Goal: Task Accomplishment & Management: Use online tool/utility

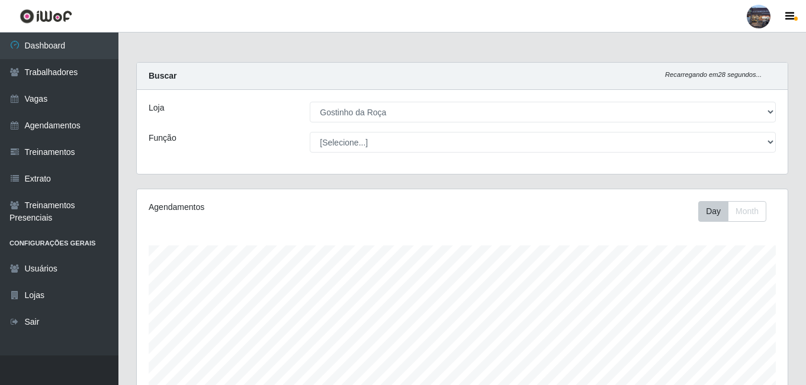
select select "303"
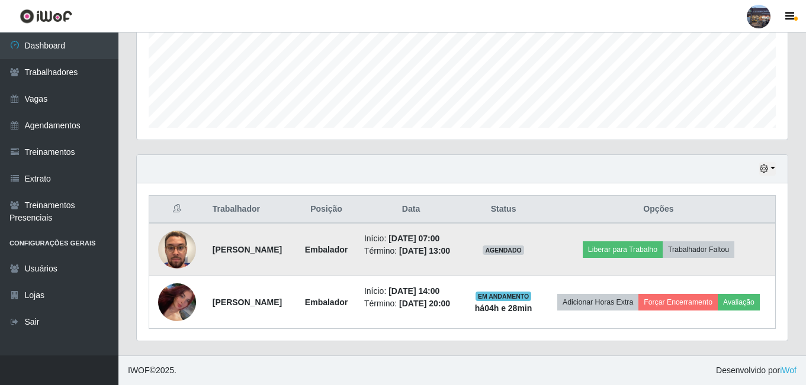
scroll to position [246, 651]
drag, startPoint x: 210, startPoint y: 232, endPoint x: 268, endPoint y: 240, distance: 58.5
click at [268, 240] on td "[PERSON_NAME]" at bounding box center [250, 249] width 90 height 53
copy strong "[PERSON_NAME]"
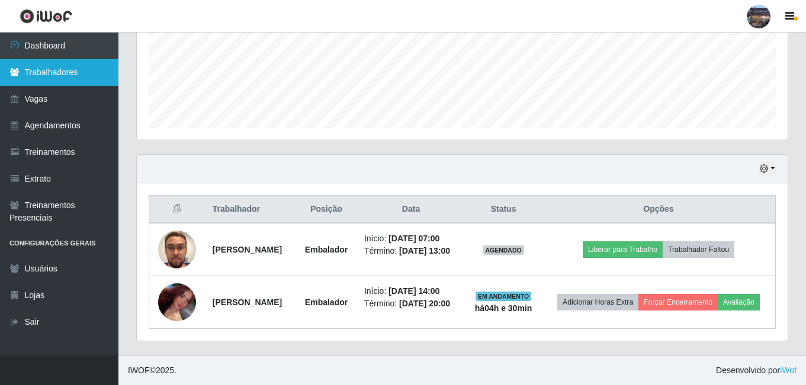
click at [58, 70] on link "Trabalhadores" at bounding box center [59, 72] width 118 height 27
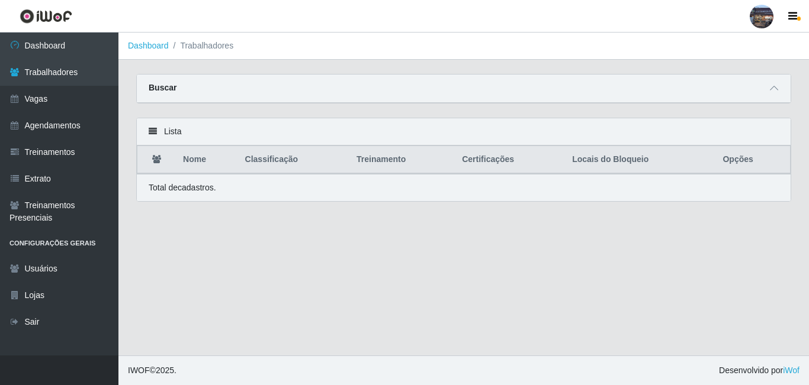
click at [185, 88] on div "Buscar" at bounding box center [464, 89] width 654 height 28
click at [291, 88] on div "Buscar" at bounding box center [464, 89] width 654 height 28
click at [773, 92] on icon at bounding box center [774, 88] width 8 height 8
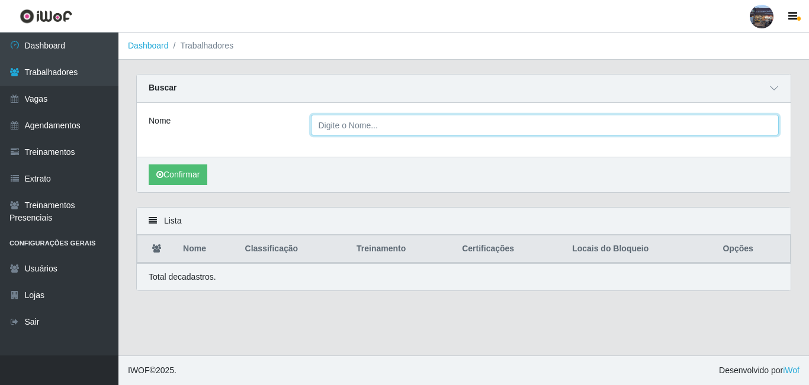
click at [372, 130] on input "Nome" at bounding box center [545, 125] width 468 height 21
paste input "[PERSON_NAME]"
type input "[PERSON_NAME]"
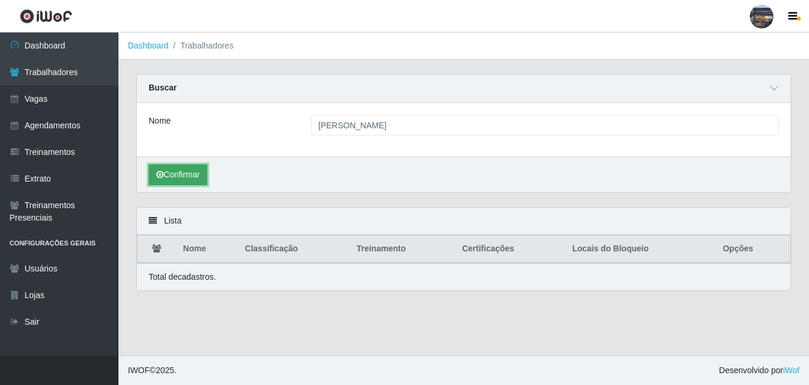
click at [181, 174] on button "Confirmar" at bounding box center [178, 175] width 59 height 21
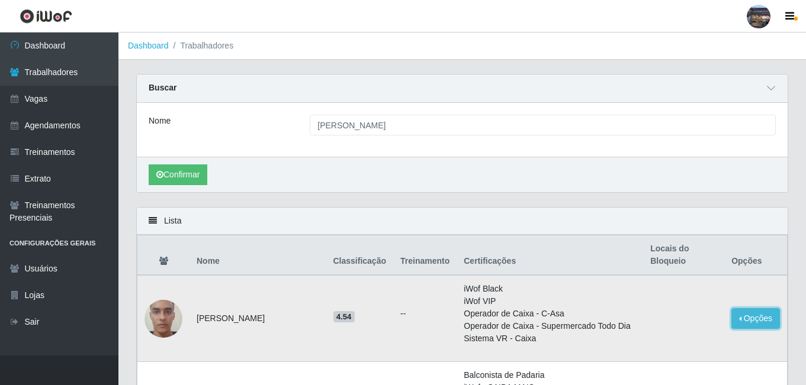
click at [758, 326] on button "Opções" at bounding box center [755, 319] width 49 height 21
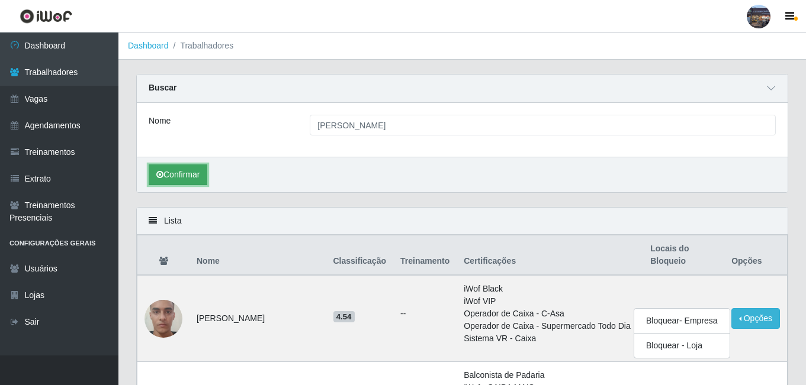
click at [192, 174] on button "Confirmar" at bounding box center [178, 175] width 59 height 21
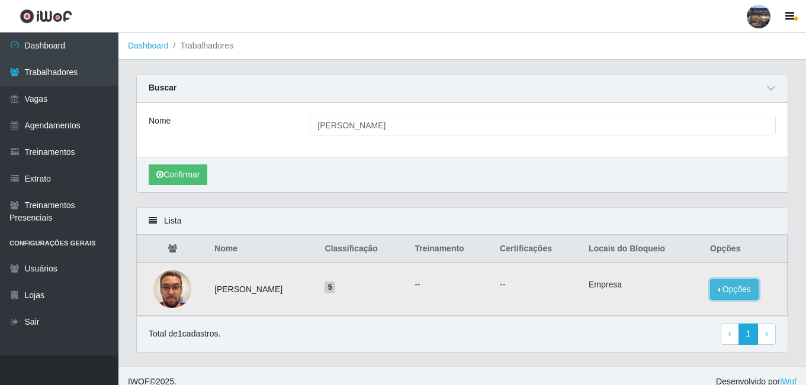
click at [752, 289] on button "Opções" at bounding box center [734, 289] width 49 height 21
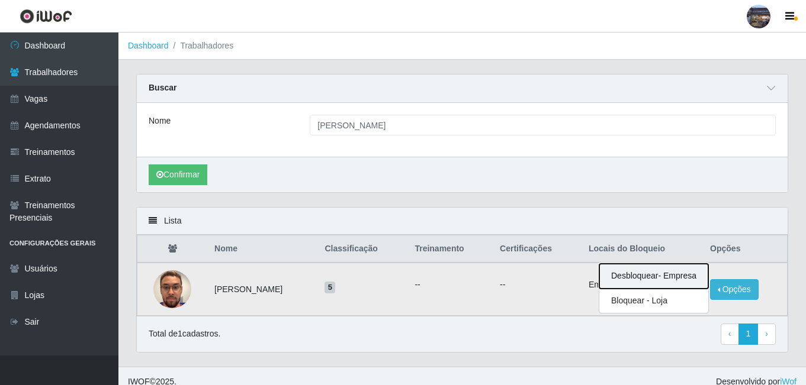
click at [637, 281] on button "Desbloquear - Empresa" at bounding box center [653, 276] width 109 height 25
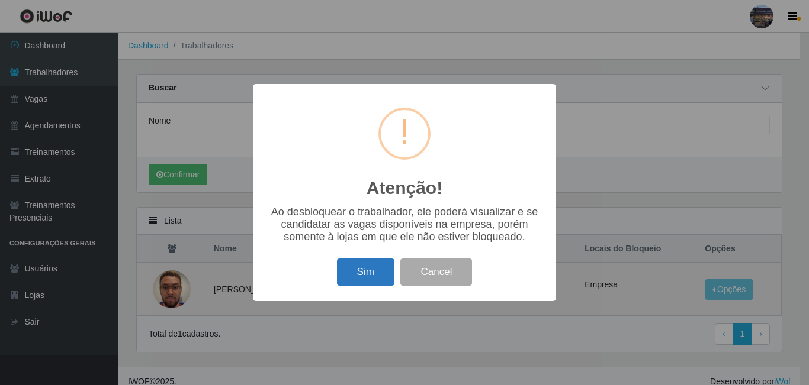
click at [368, 270] on button "Sim" at bounding box center [365, 273] width 57 height 28
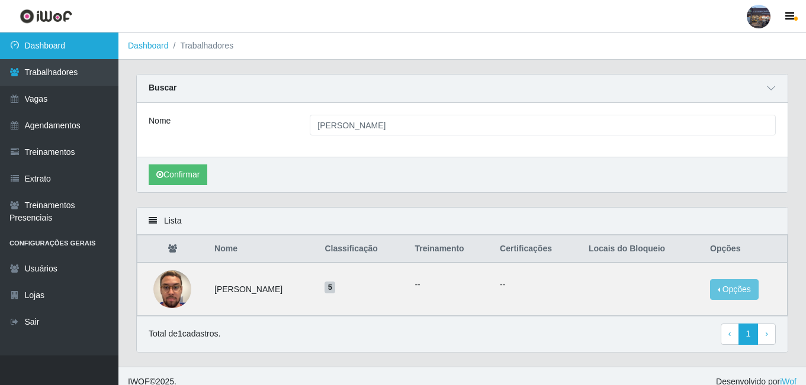
click at [50, 41] on link "Dashboard" at bounding box center [59, 46] width 118 height 27
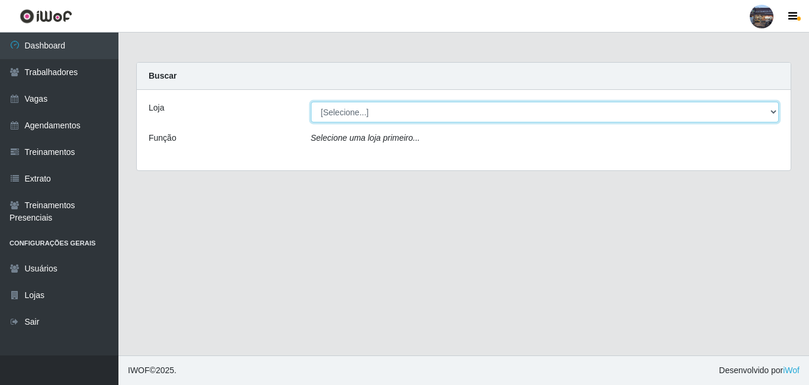
click at [775, 108] on select "[Selecione...] Gostinho da Roça" at bounding box center [545, 112] width 468 height 21
select select "303"
click at [311, 102] on select "[Selecione...] Gostinho da Roça" at bounding box center [545, 112] width 468 height 21
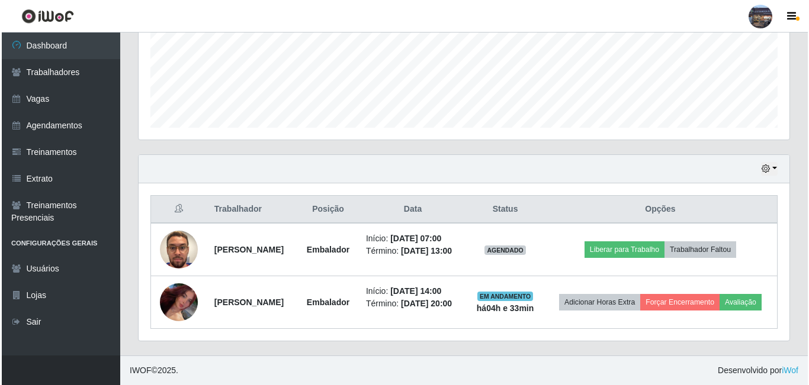
scroll to position [313, 0]
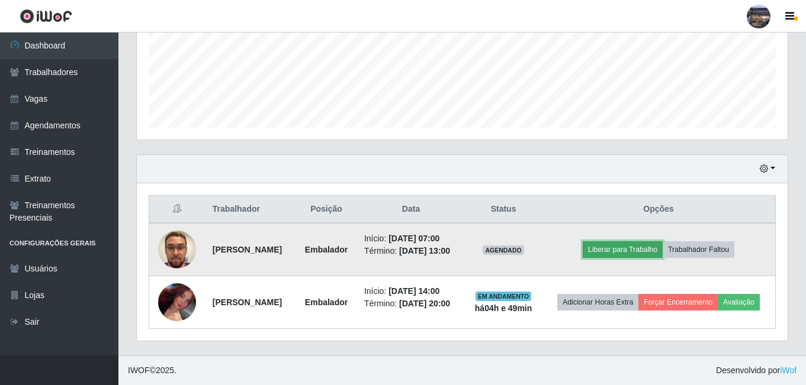
click at [638, 242] on button "Liberar para Trabalho" at bounding box center [623, 250] width 80 height 17
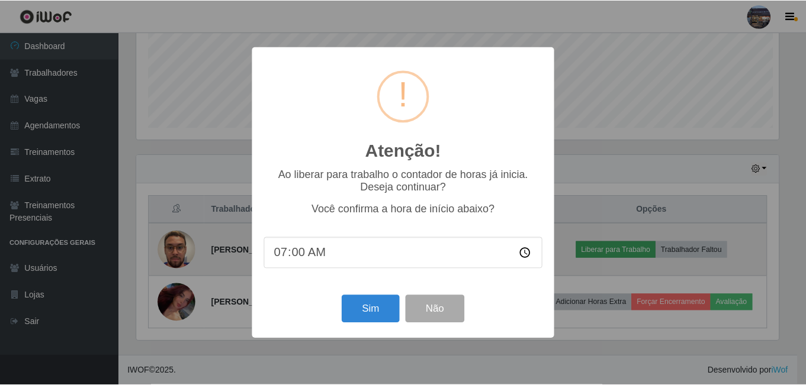
scroll to position [246, 645]
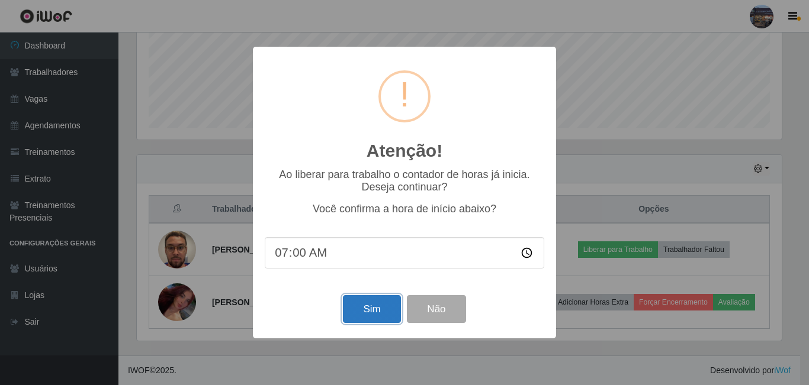
click at [361, 311] on button "Sim" at bounding box center [371, 309] width 57 height 28
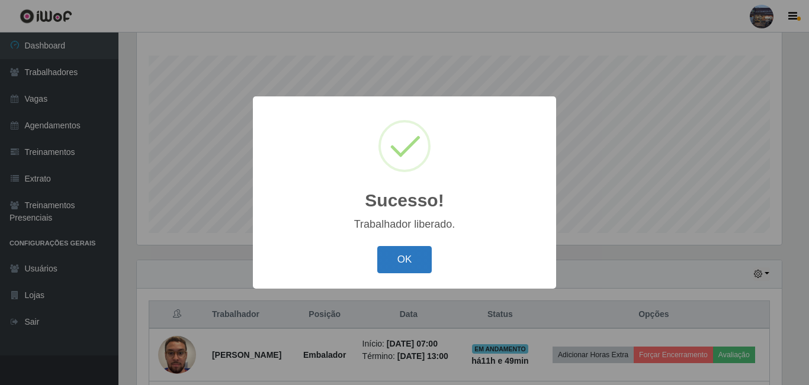
click at [413, 253] on button "OK" at bounding box center [404, 260] width 55 height 28
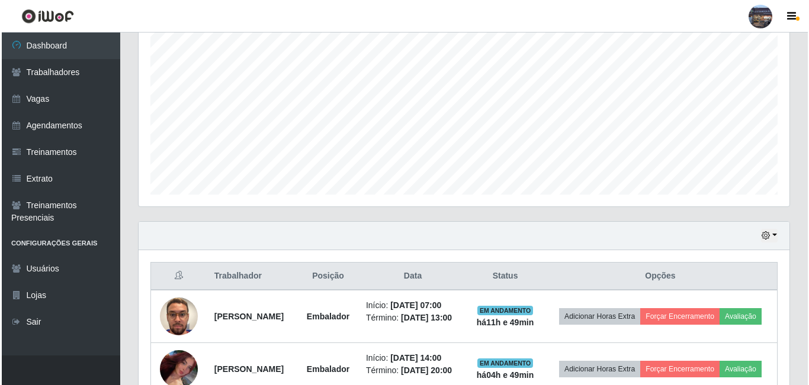
scroll to position [249, 0]
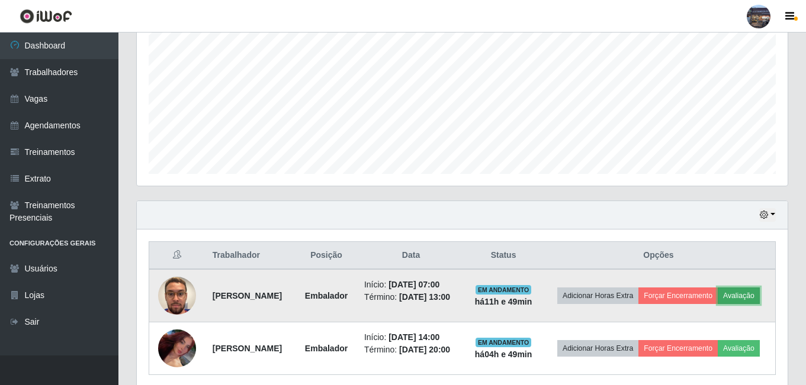
click at [718, 304] on button "Avaliação" at bounding box center [739, 296] width 42 height 17
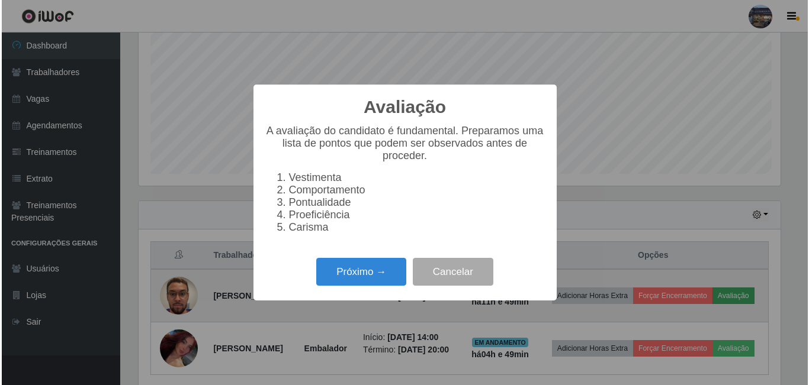
scroll to position [246, 645]
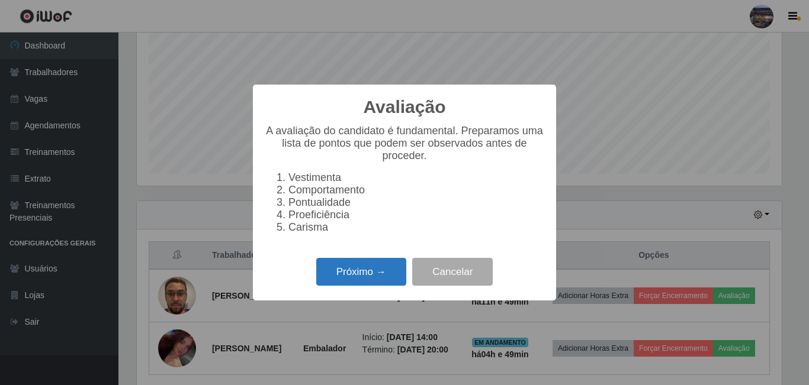
click at [372, 281] on button "Próximo →" at bounding box center [361, 272] width 90 height 28
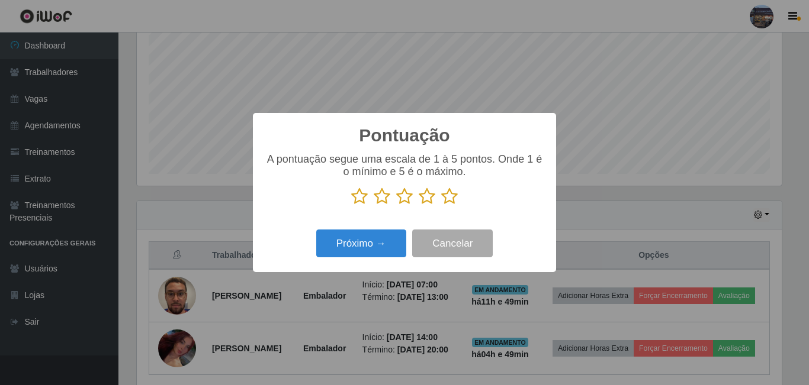
scroll to position [591912, 591513]
click at [449, 198] on icon at bounding box center [449, 197] width 17 height 18
click at [441, 205] on input "radio" at bounding box center [441, 205] width 0 height 0
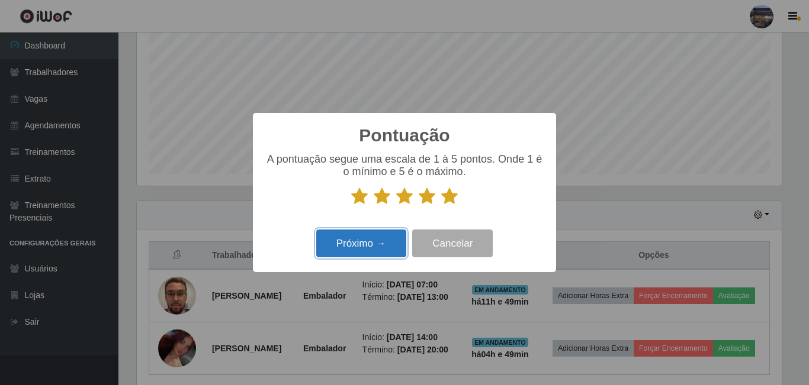
click at [370, 242] on button "Próximo →" at bounding box center [361, 244] width 90 height 28
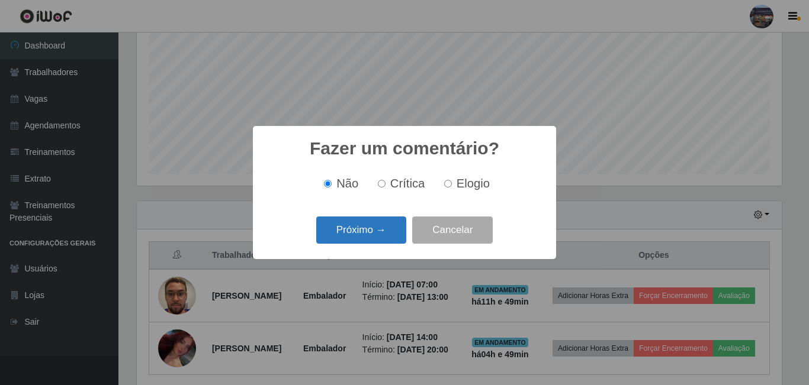
click at [359, 231] on button "Próximo →" at bounding box center [361, 231] width 90 height 28
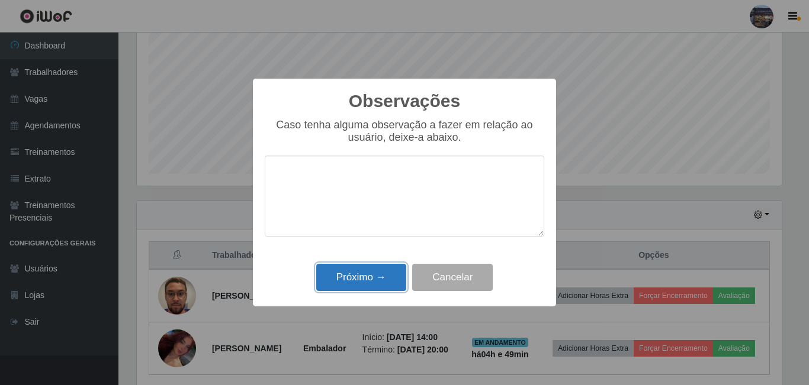
click at [356, 280] on button "Próximo →" at bounding box center [361, 278] width 90 height 28
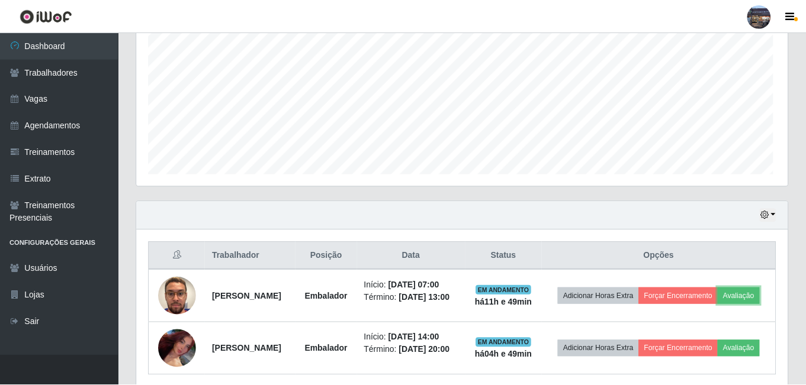
scroll to position [246, 651]
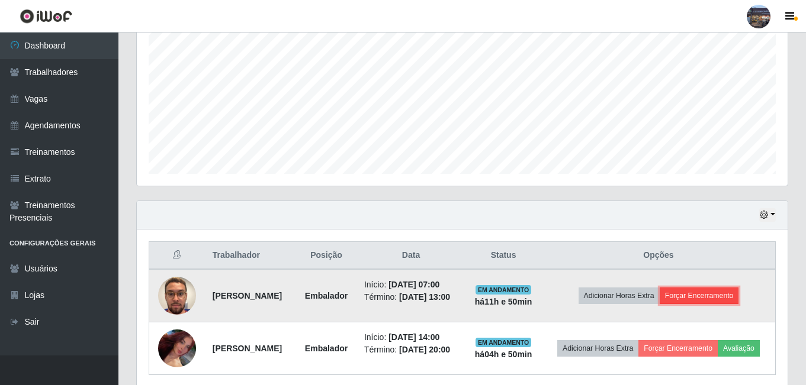
click at [715, 298] on button "Forçar Encerramento" at bounding box center [699, 296] width 79 height 17
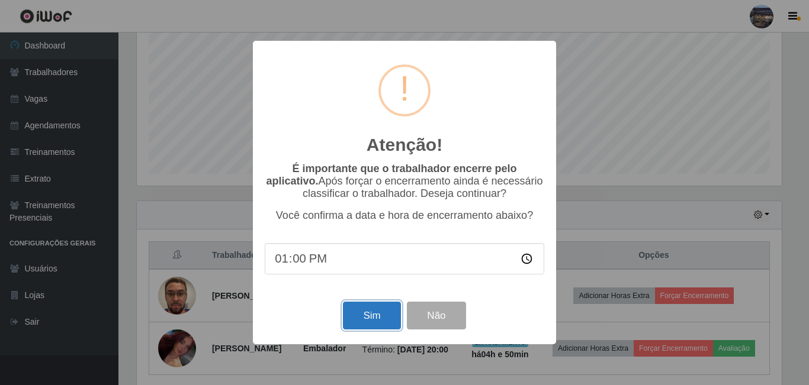
click at [381, 319] on button "Sim" at bounding box center [371, 316] width 57 height 28
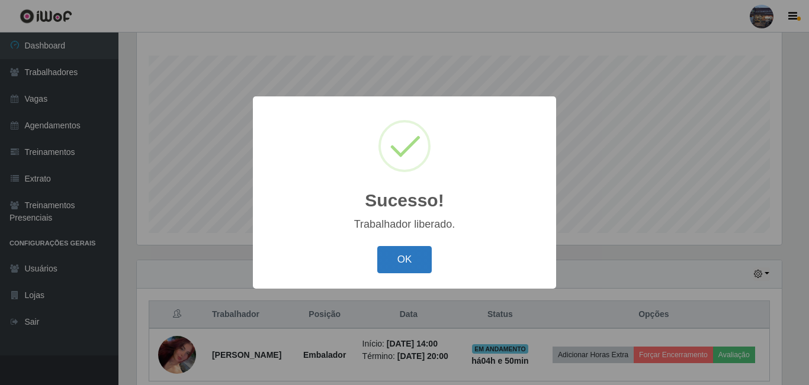
click at [406, 255] on button "OK" at bounding box center [404, 260] width 55 height 28
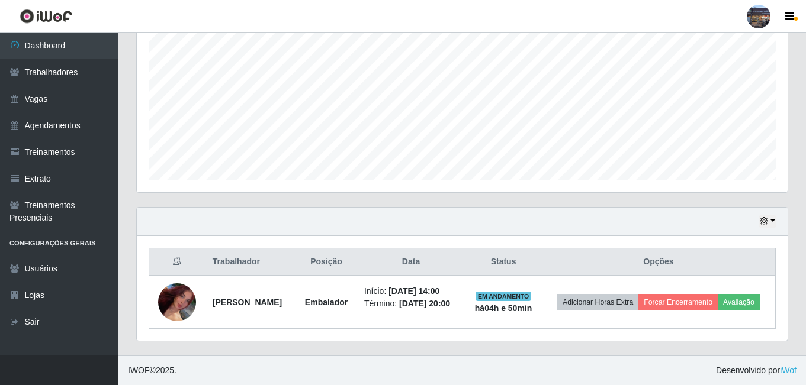
scroll to position [252, 0]
